Goal: Task Accomplishment & Management: Use online tool/utility

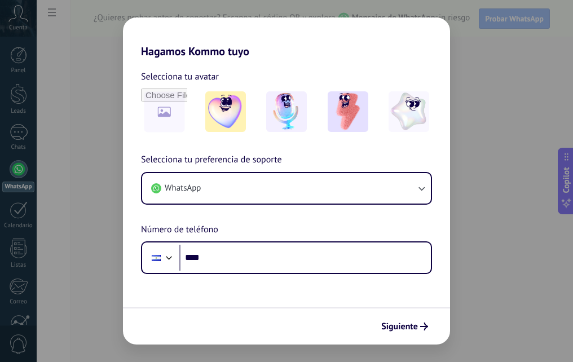
click at [478, 95] on div "Hagamos Kommo tuyo Selecciona tu avatar Selecciona tu preferencia de soporte Wh…" at bounding box center [286, 181] width 573 height 362
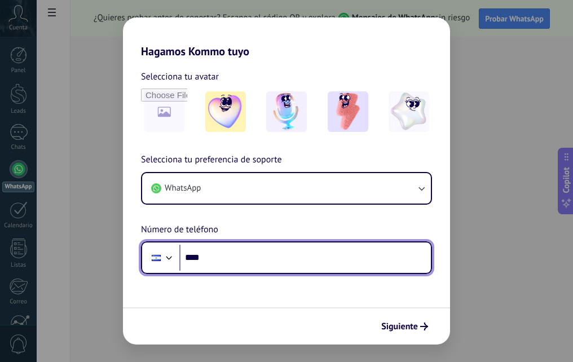
click at [244, 259] on input "****" at bounding box center [305, 258] width 252 height 26
type input "**********"
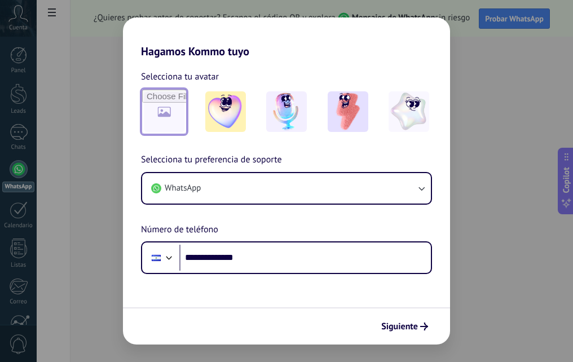
click at [169, 118] on input "file" at bounding box center [164, 112] width 44 height 44
type input "**********"
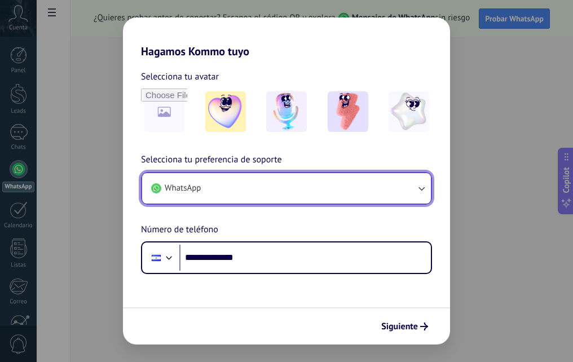
click at [423, 192] on icon "button" at bounding box center [421, 188] width 11 height 11
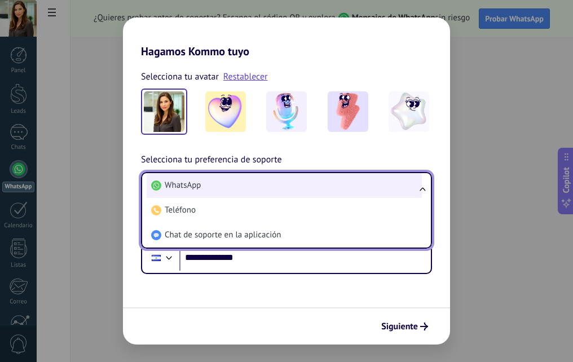
click at [291, 189] on li "WhatsApp" at bounding box center [284, 185] width 275 height 25
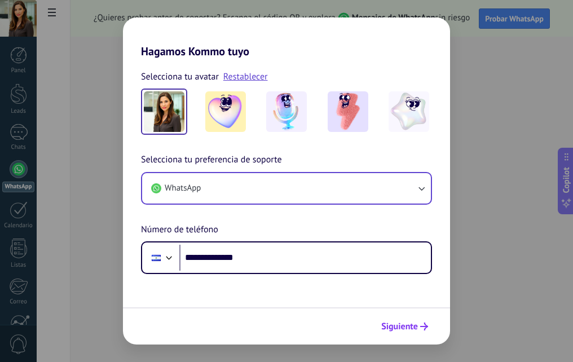
click at [409, 325] on span "Siguiente" at bounding box center [400, 327] width 37 height 8
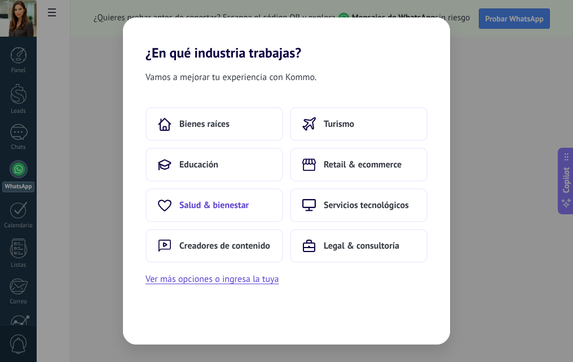
click at [226, 211] on button "Salud & bienestar" at bounding box center [215, 206] width 138 height 34
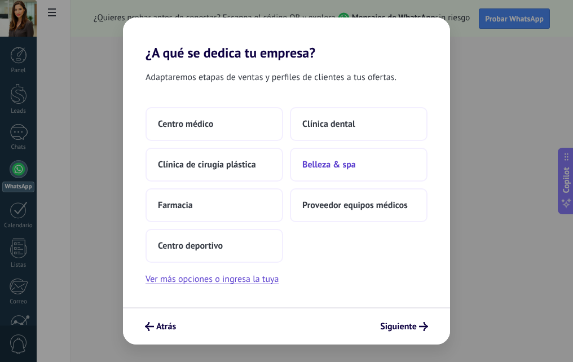
click at [325, 172] on button "Belleza & spa" at bounding box center [359, 165] width 138 height 34
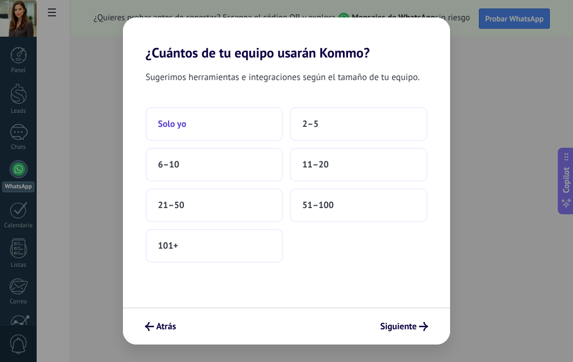
click at [205, 131] on button "Solo yo" at bounding box center [215, 124] width 138 height 34
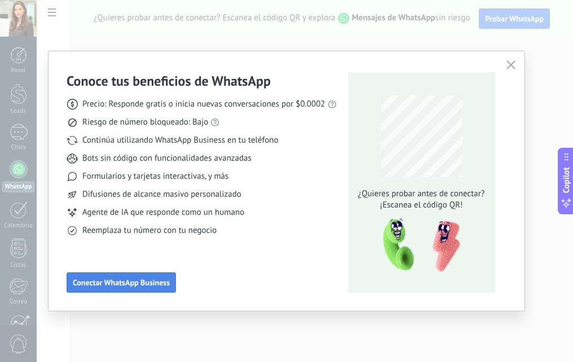
click at [136, 281] on span "Conectar WhatsApp Business" at bounding box center [121, 283] width 97 height 8
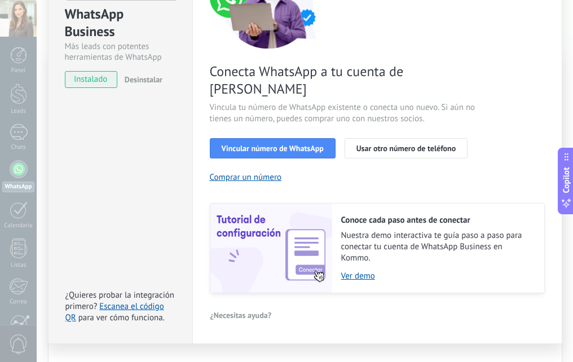
scroll to position [56, 0]
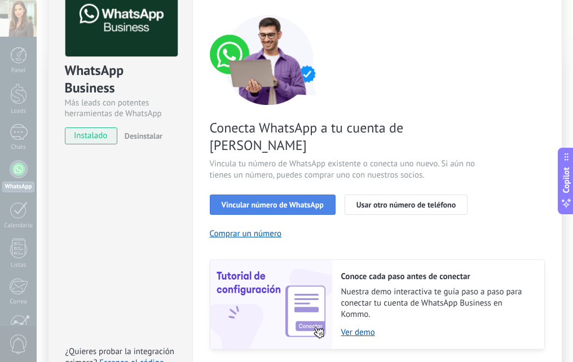
click at [292, 201] on span "Vincular número de WhatsApp" at bounding box center [273, 205] width 102 height 8
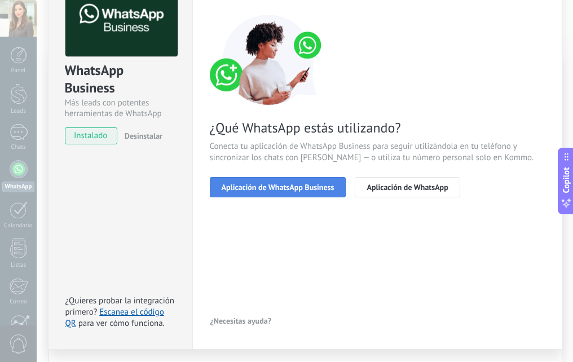
click at [297, 190] on span "Aplicación de WhatsApp Business" at bounding box center [278, 187] width 113 height 8
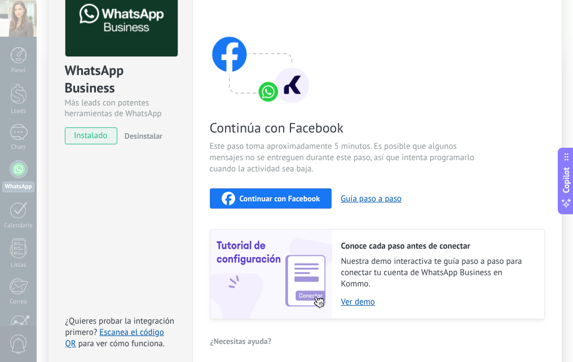
scroll to position [106, 0]
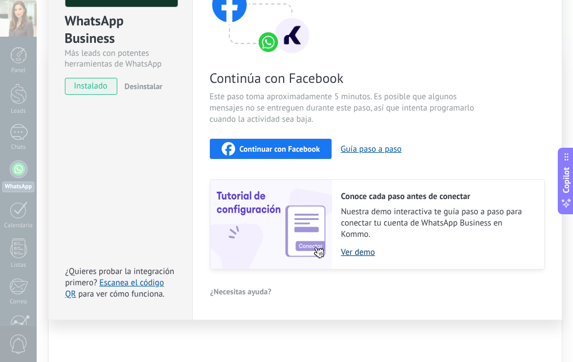
click at [358, 253] on link "Ver demo" at bounding box center [437, 252] width 192 height 11
click at [380, 147] on button "Guía paso a paso" at bounding box center [371, 149] width 61 height 11
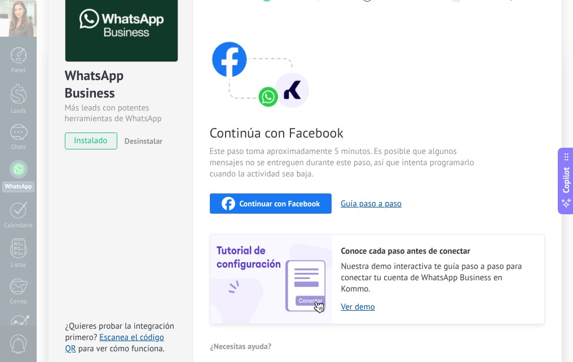
scroll to position [0, 0]
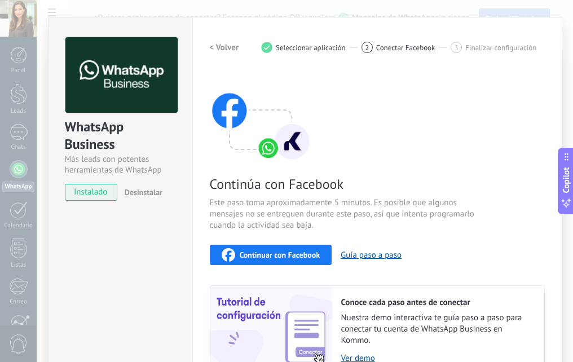
click at [268, 255] on span "Continuar con Facebook" at bounding box center [280, 255] width 81 height 8
